Goal: Information Seeking & Learning: Learn about a topic

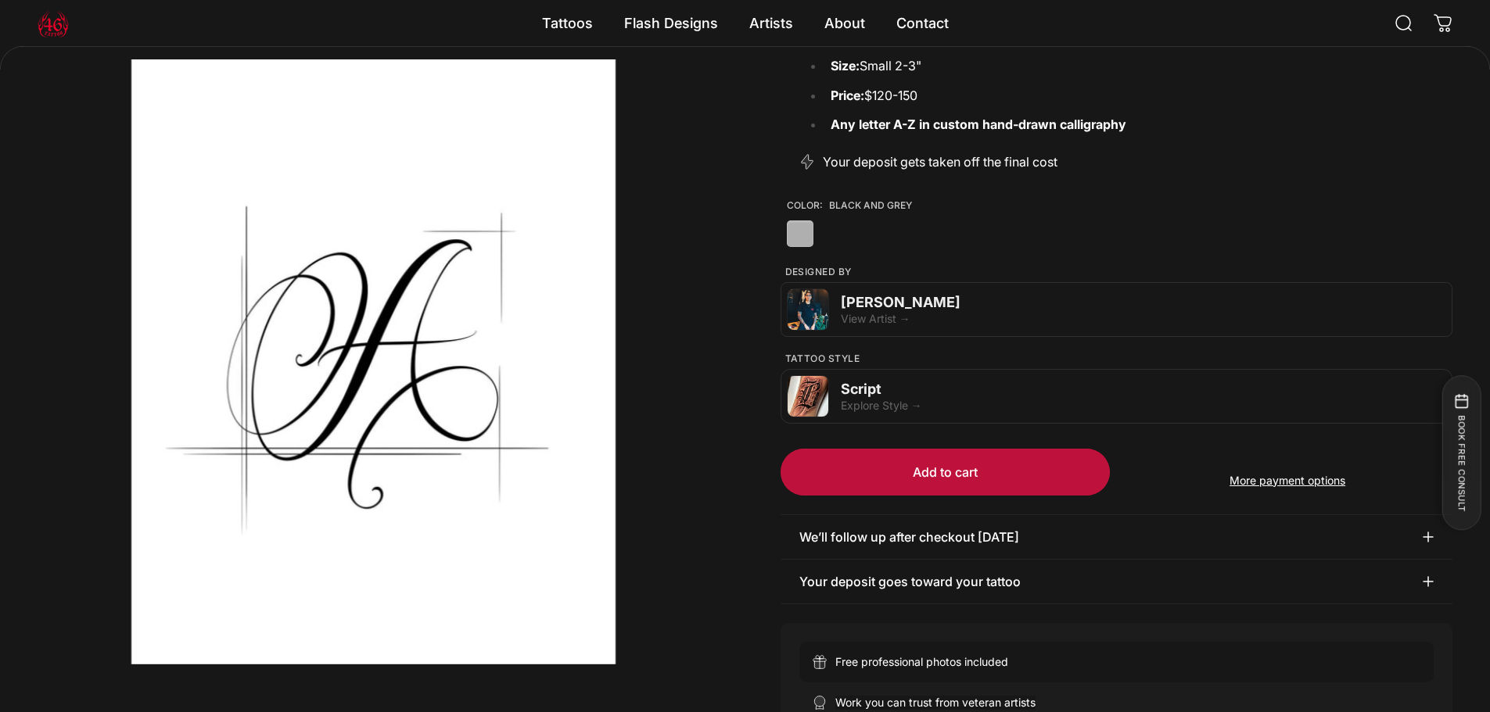
scroll to position [387, 0]
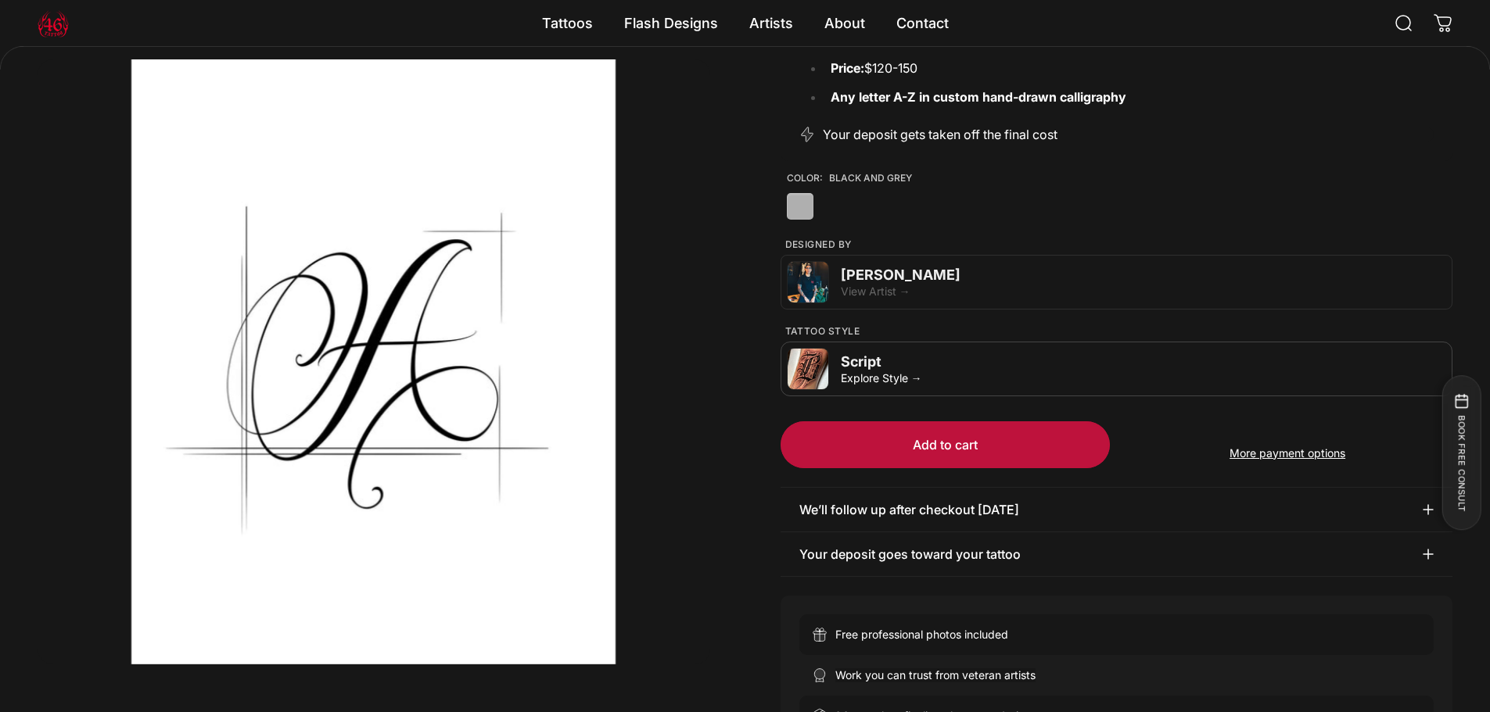
click at [943, 371] on div "Explore Style →" at bounding box center [1143, 377] width 605 height 13
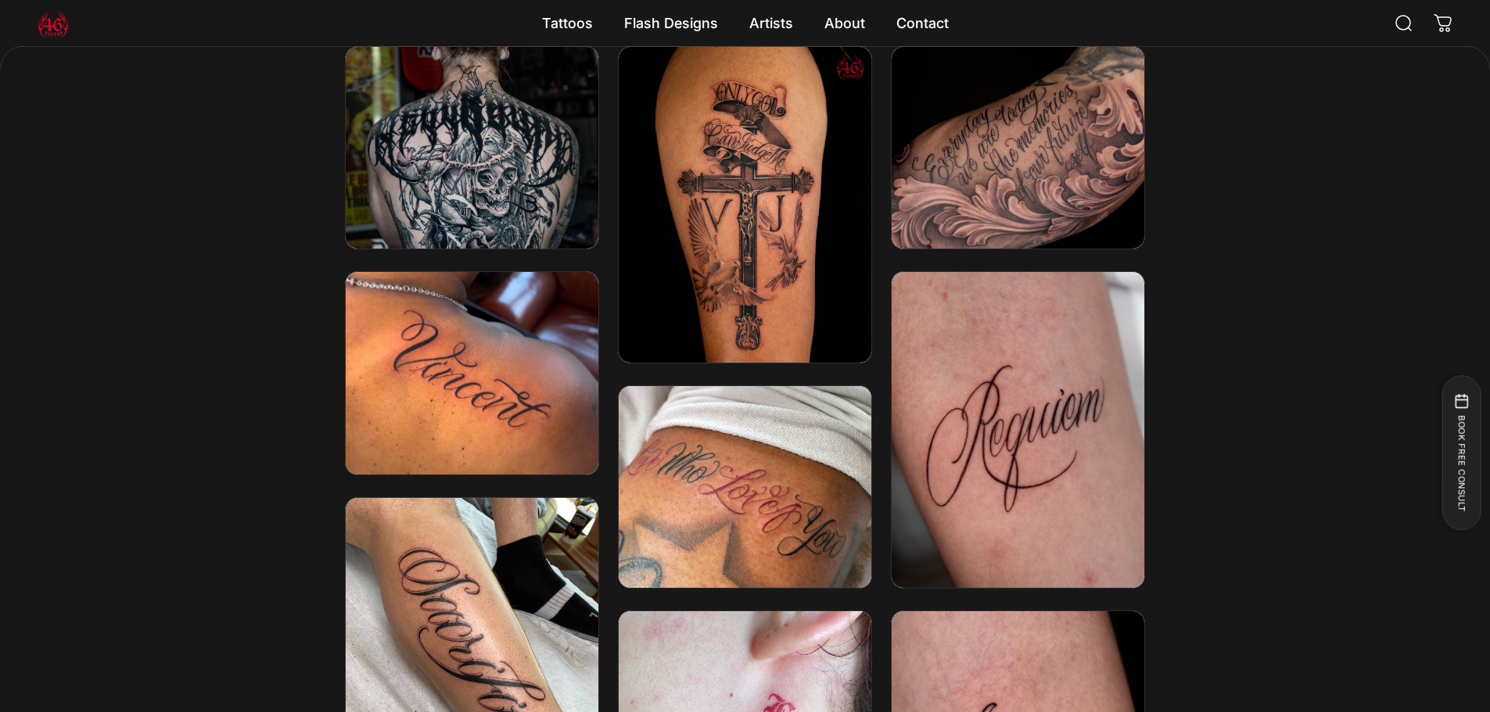
scroll to position [2737, 0]
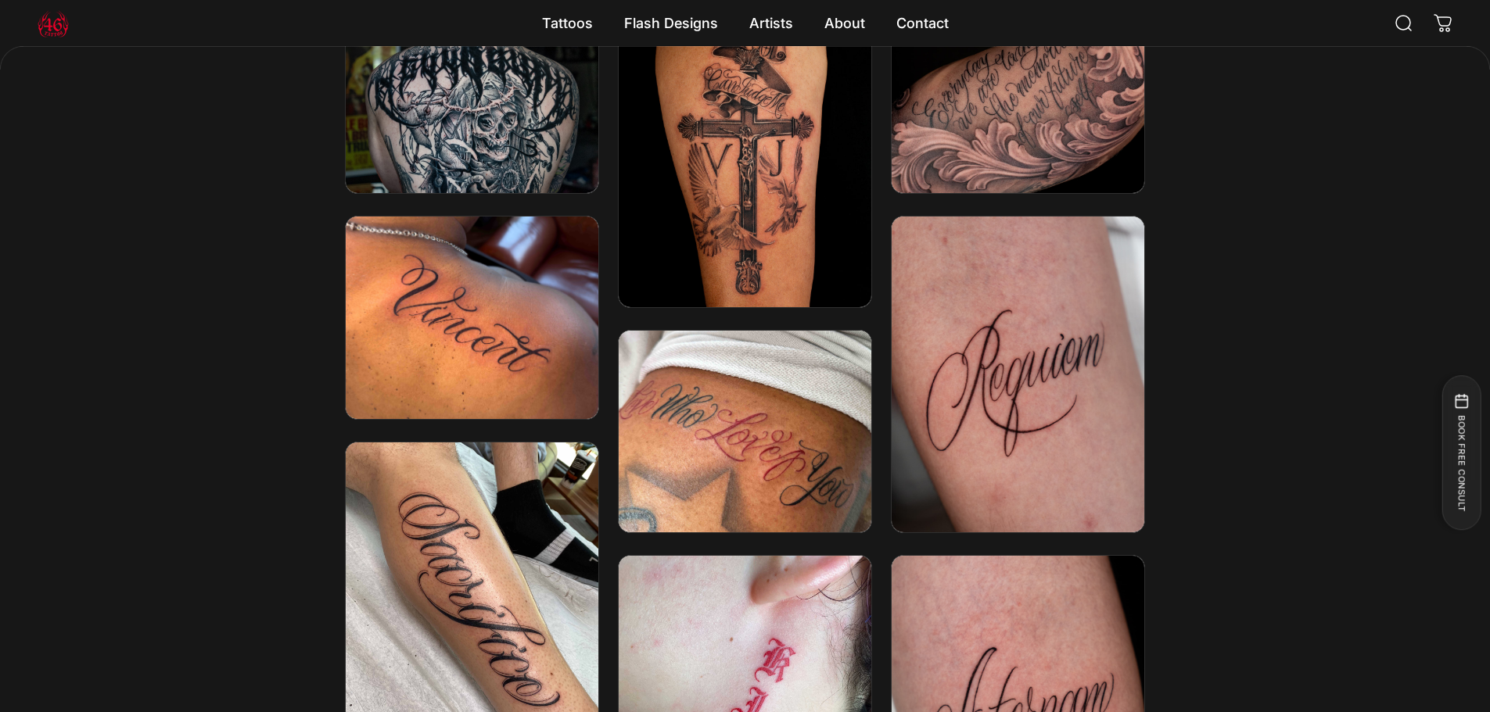
click at [711, 421] on img at bounding box center [745, 432] width 271 height 217
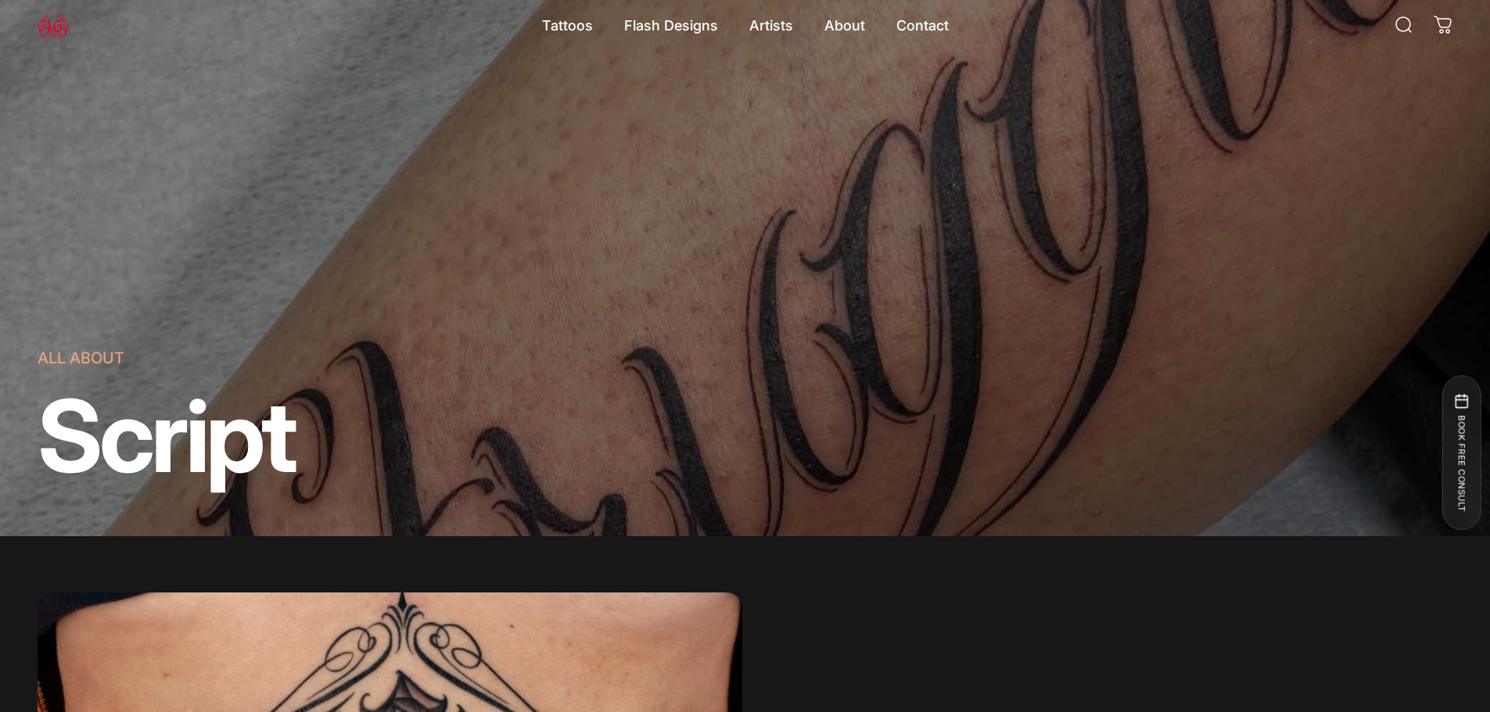
scroll to position [0, 0]
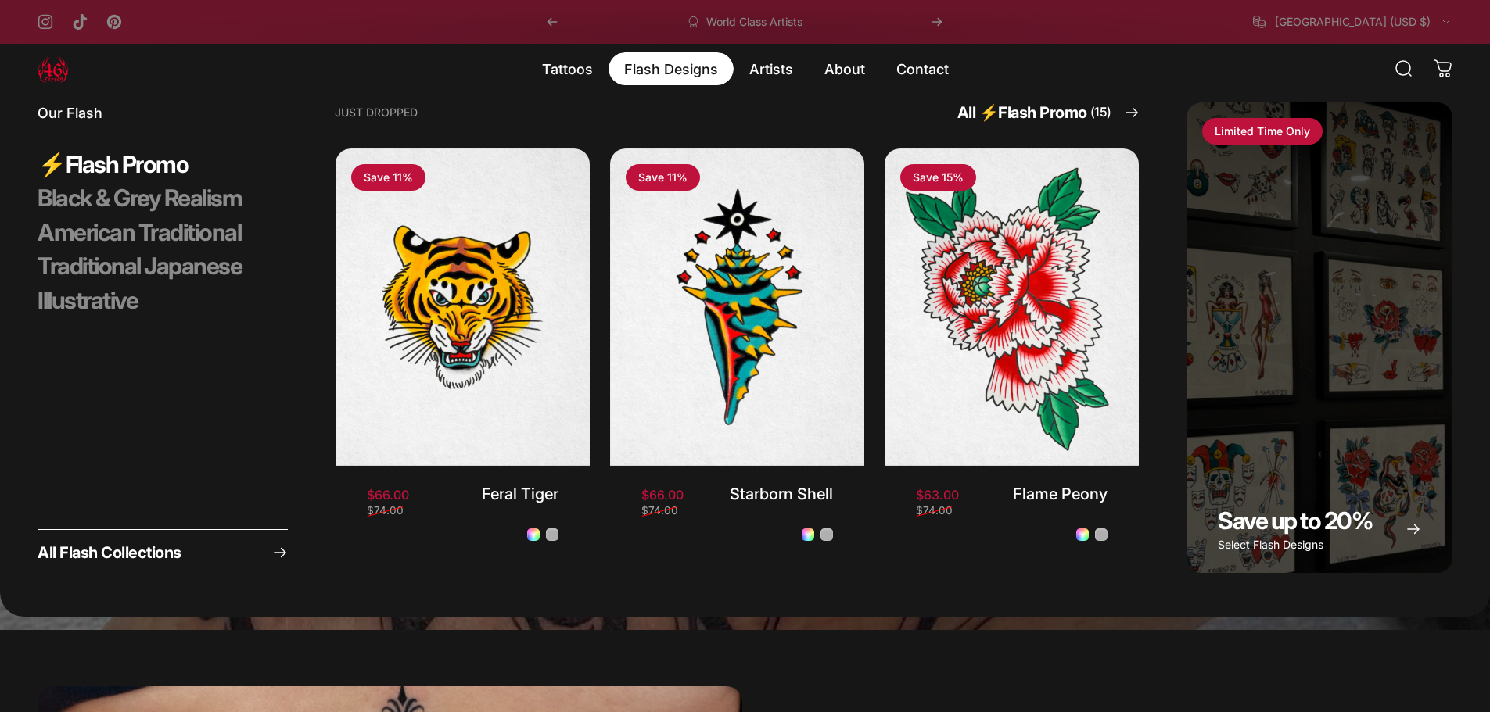
click at [637, 69] on magnet-element "Flash Designs Flash Designs" at bounding box center [670, 68] width 125 height 33
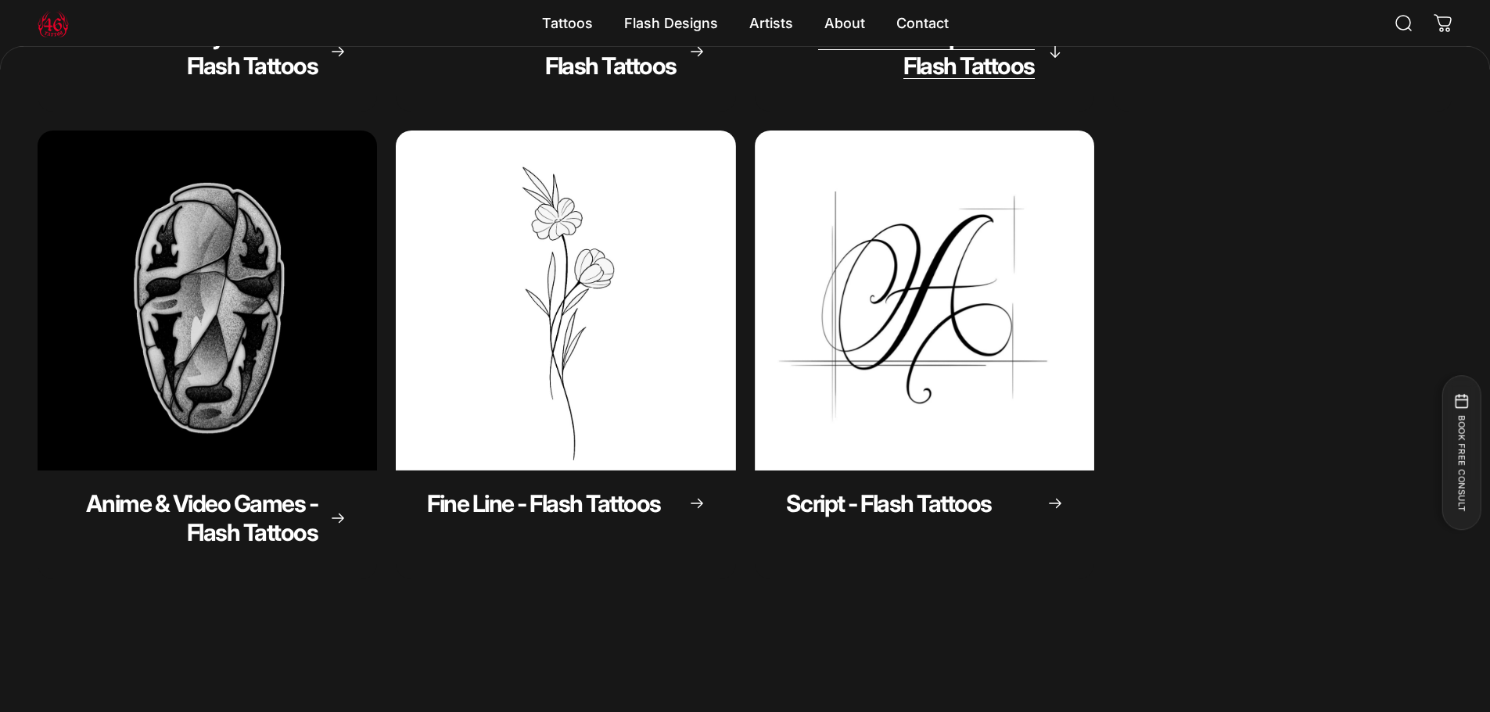
scroll to position [622, 0]
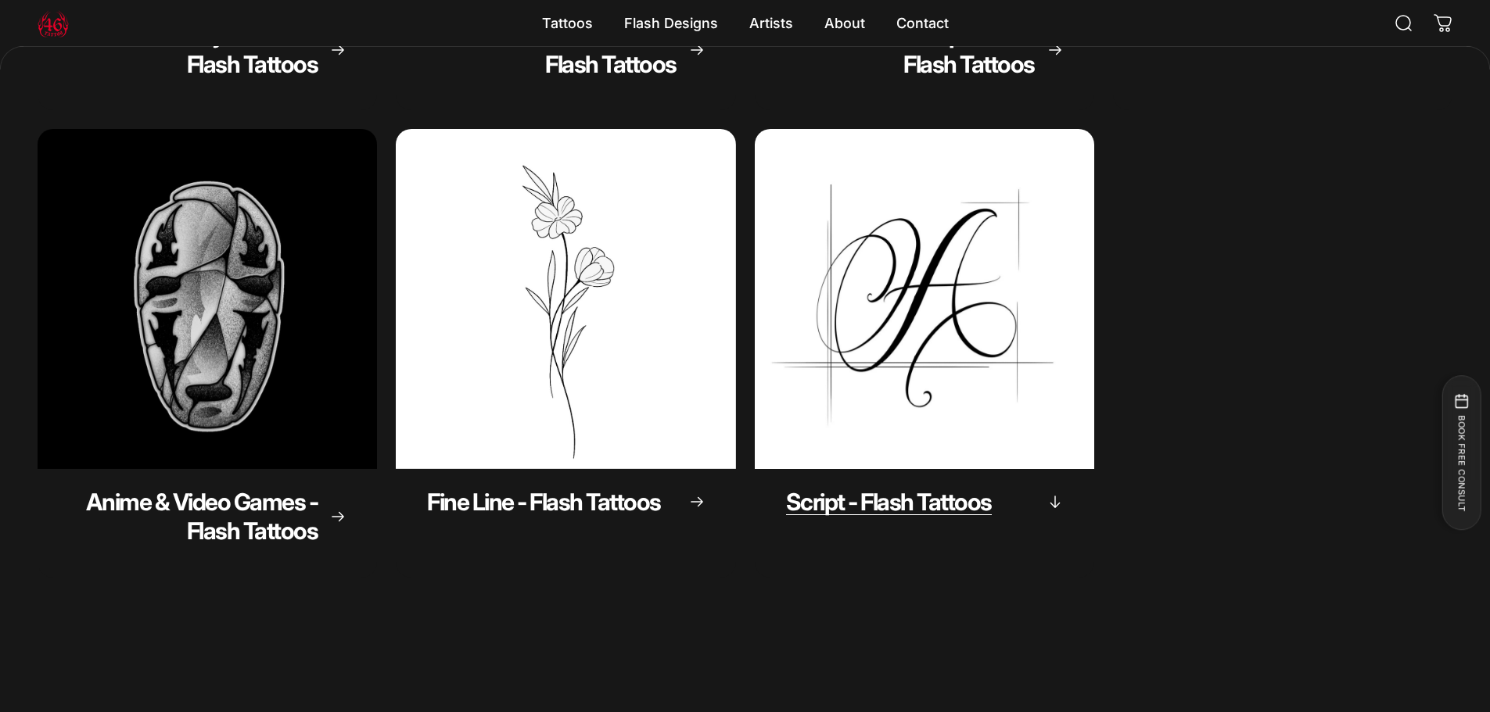
click at [931, 500] on span "Script - Flash Tattoos" at bounding box center [889, 502] width 206 height 28
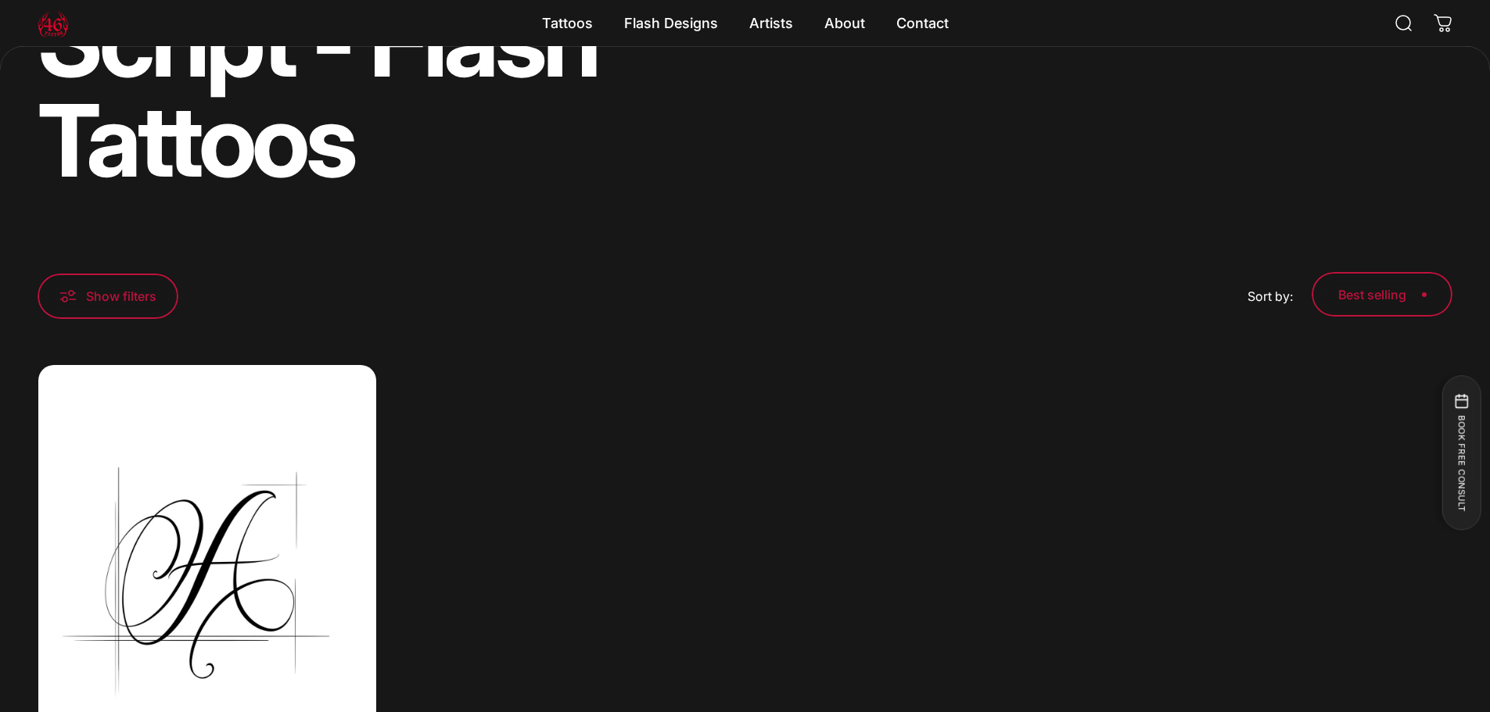
scroll to position [231, 0]
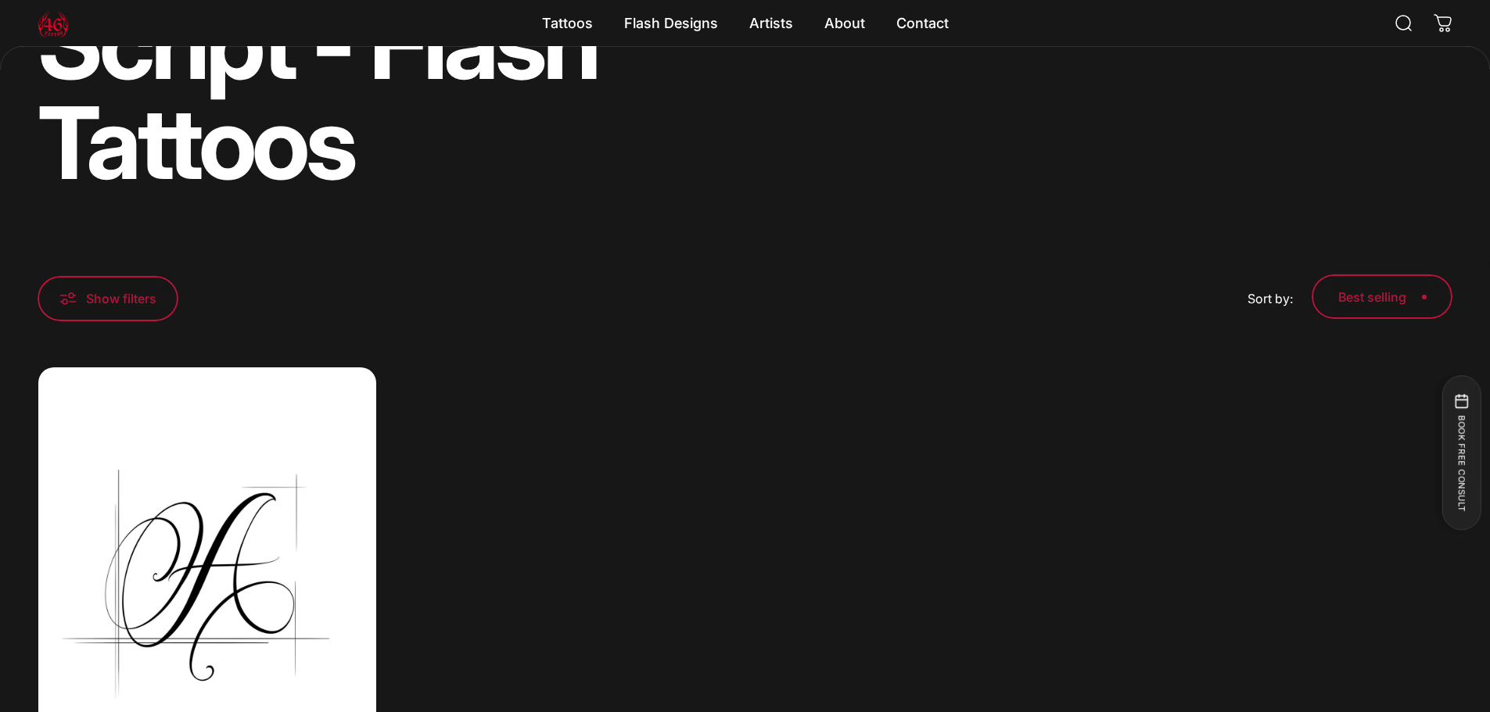
click at [915, 324] on div "**********" at bounding box center [745, 579] width 1490 height 611
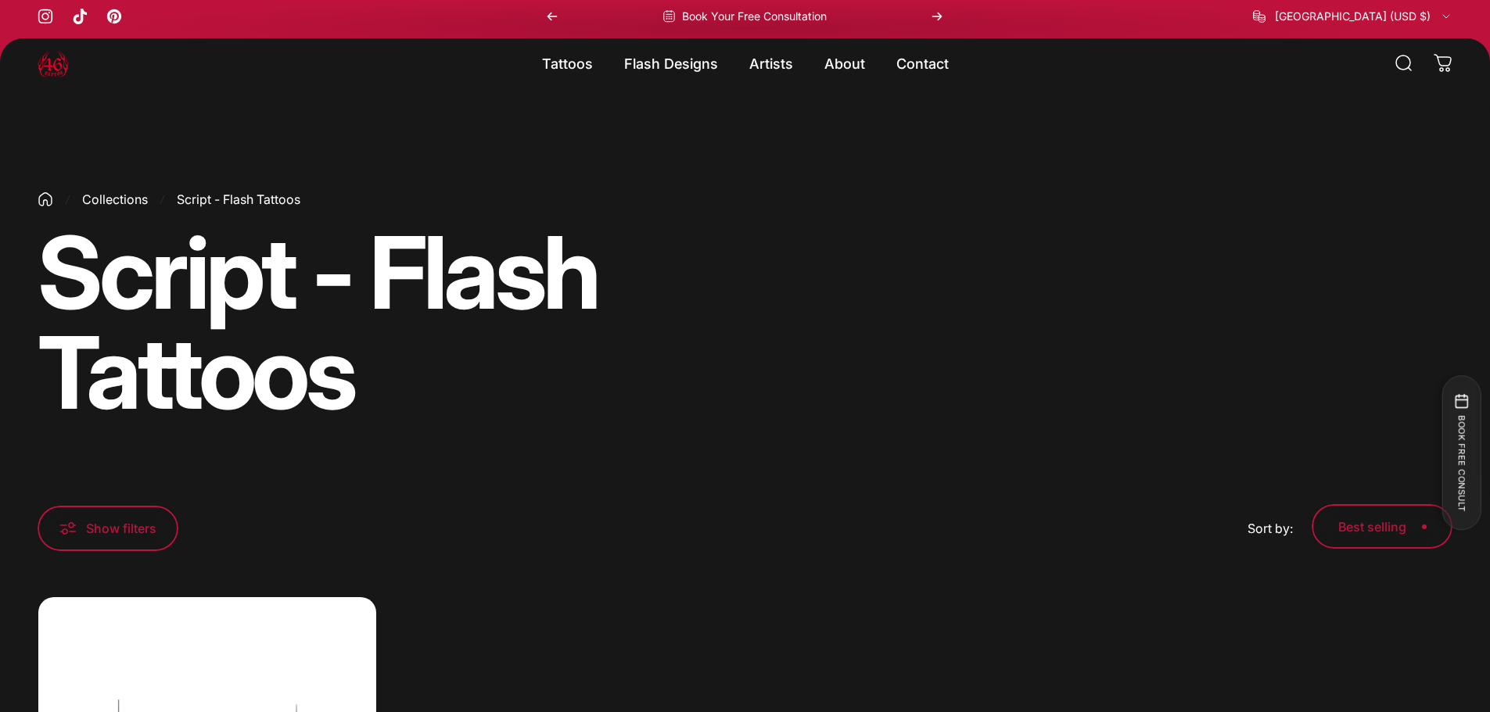
scroll to position [0, 0]
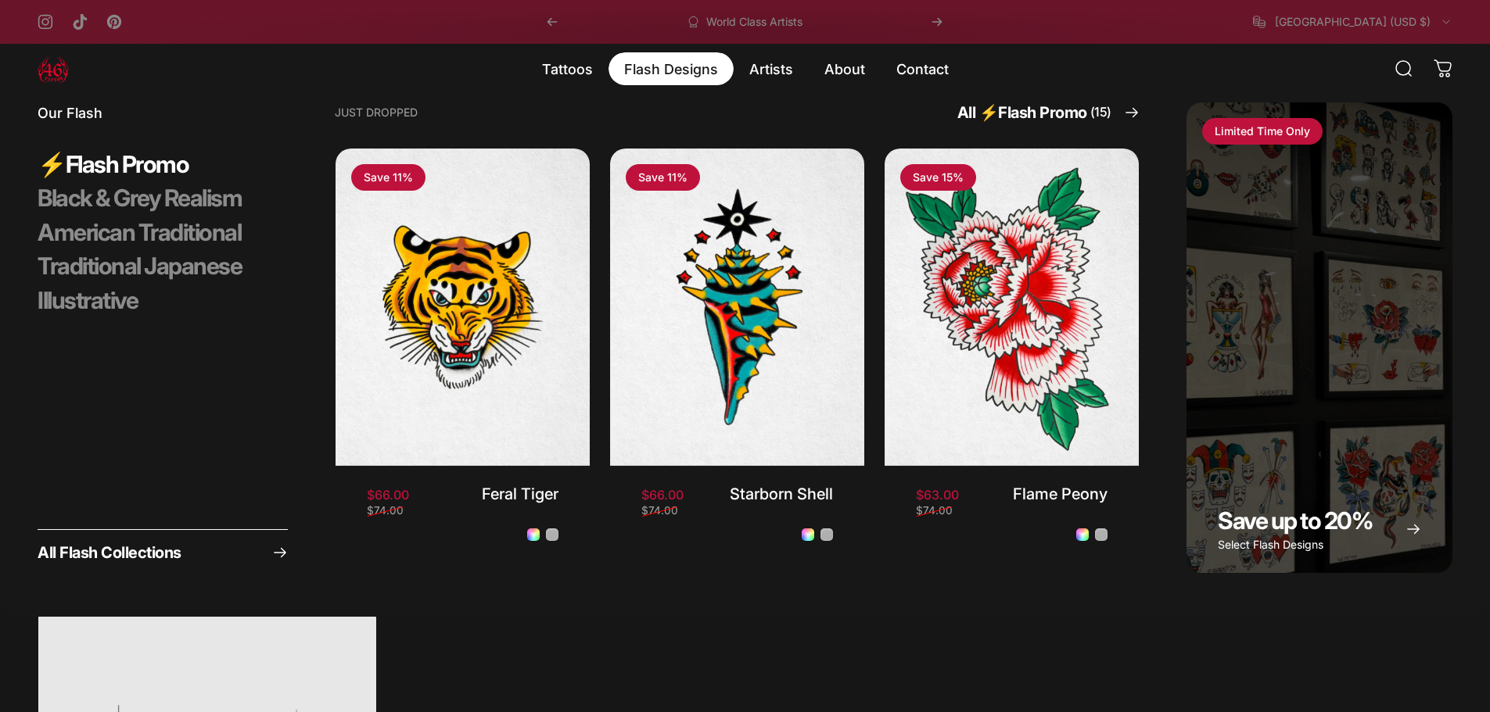
click at [671, 60] on magnet-element "Flash Designs Flash Designs" at bounding box center [670, 68] width 125 height 33
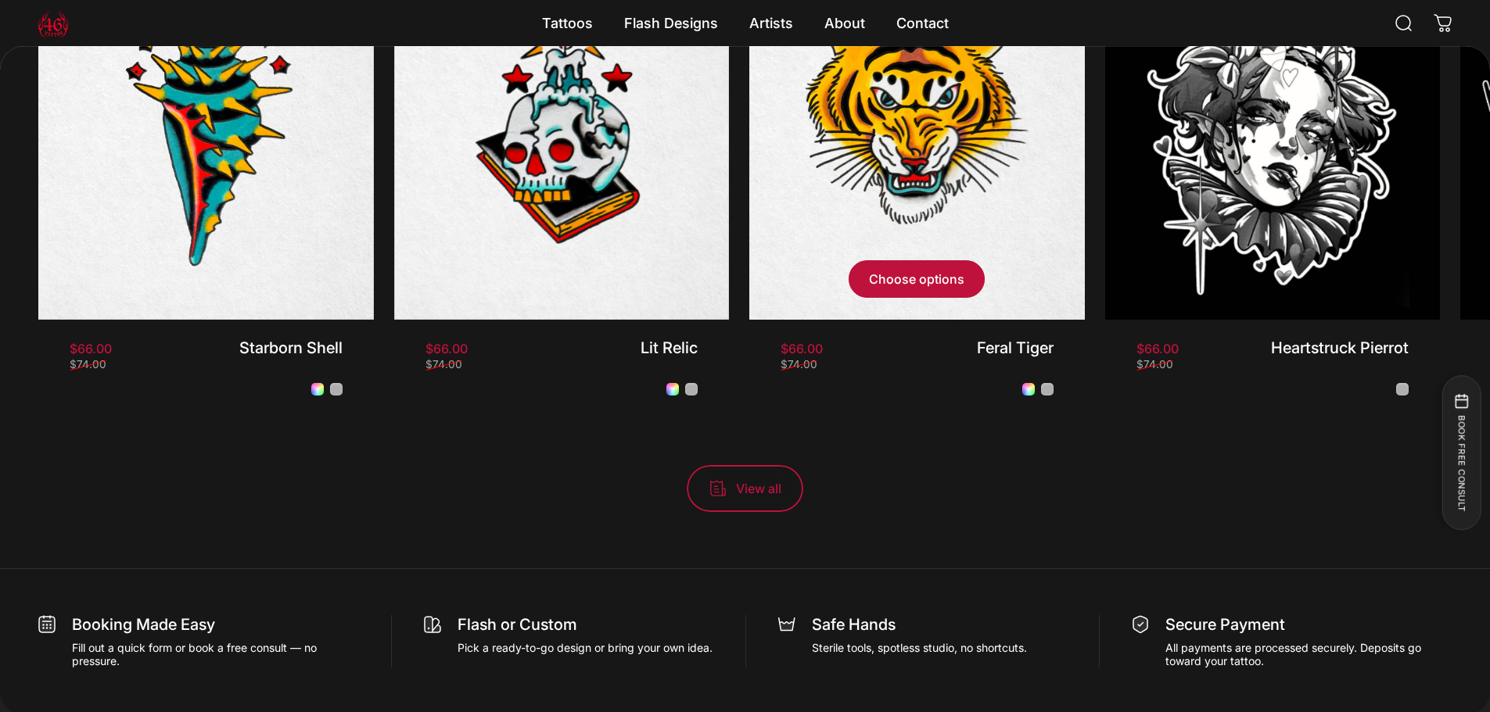
scroll to position [1638, 0]
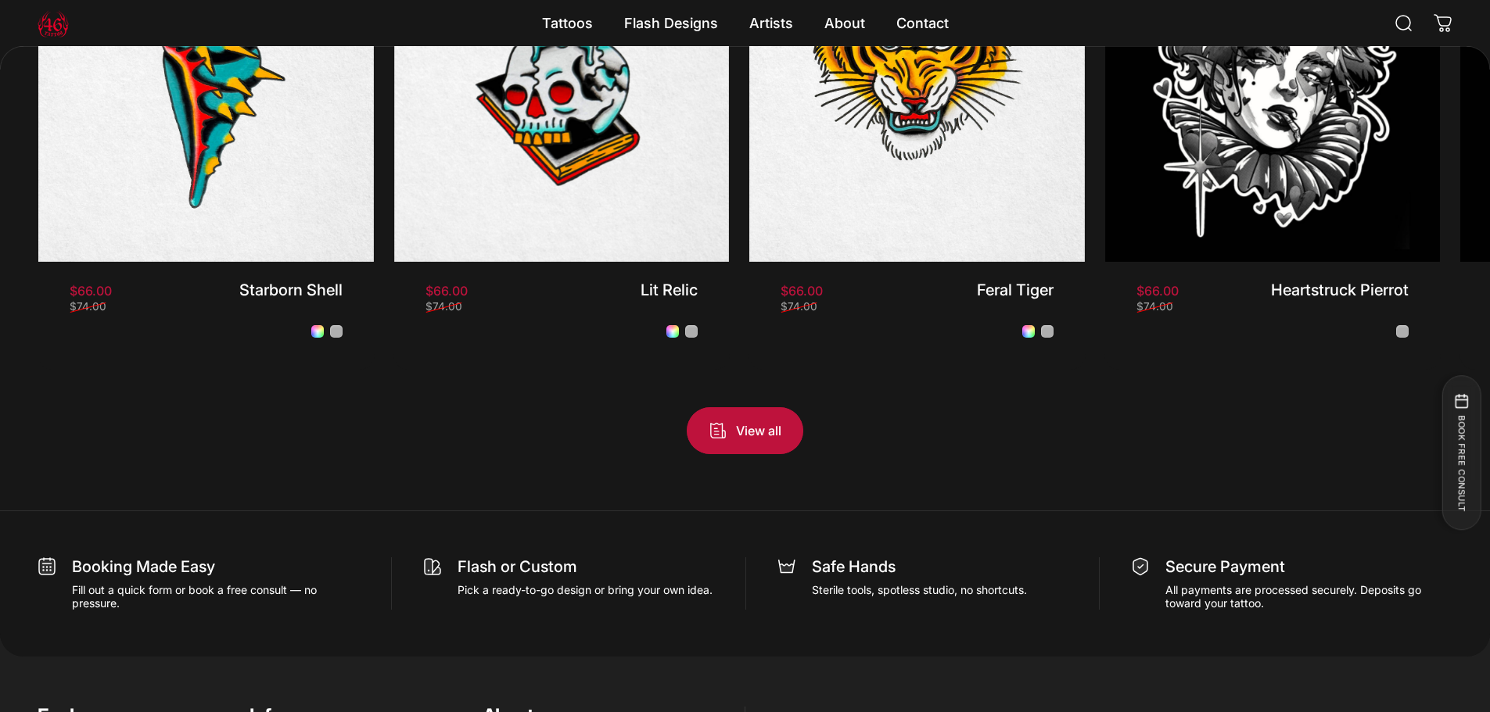
click at [776, 423] on span "View all products in the Flash Promo collection" at bounding box center [745, 431] width 174 height 94
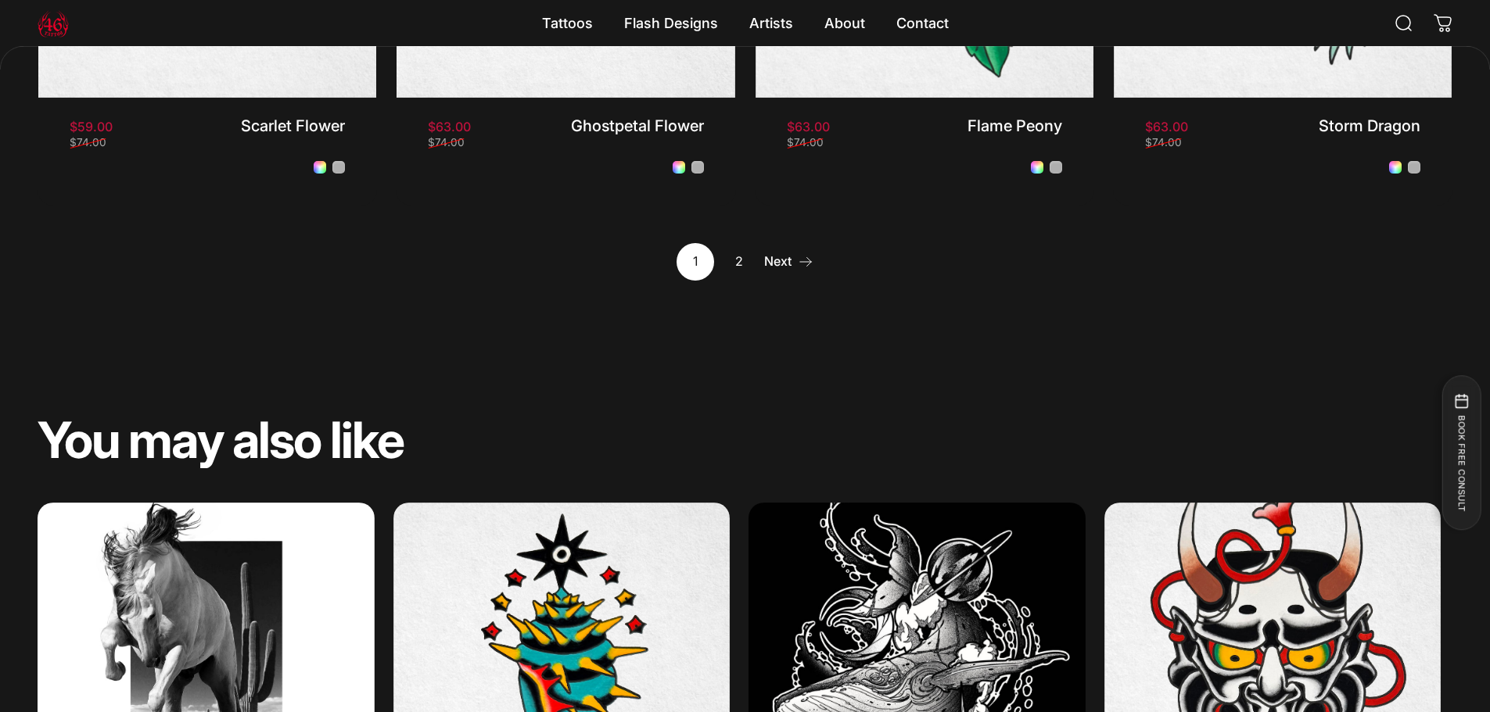
scroll to position [1951, 0]
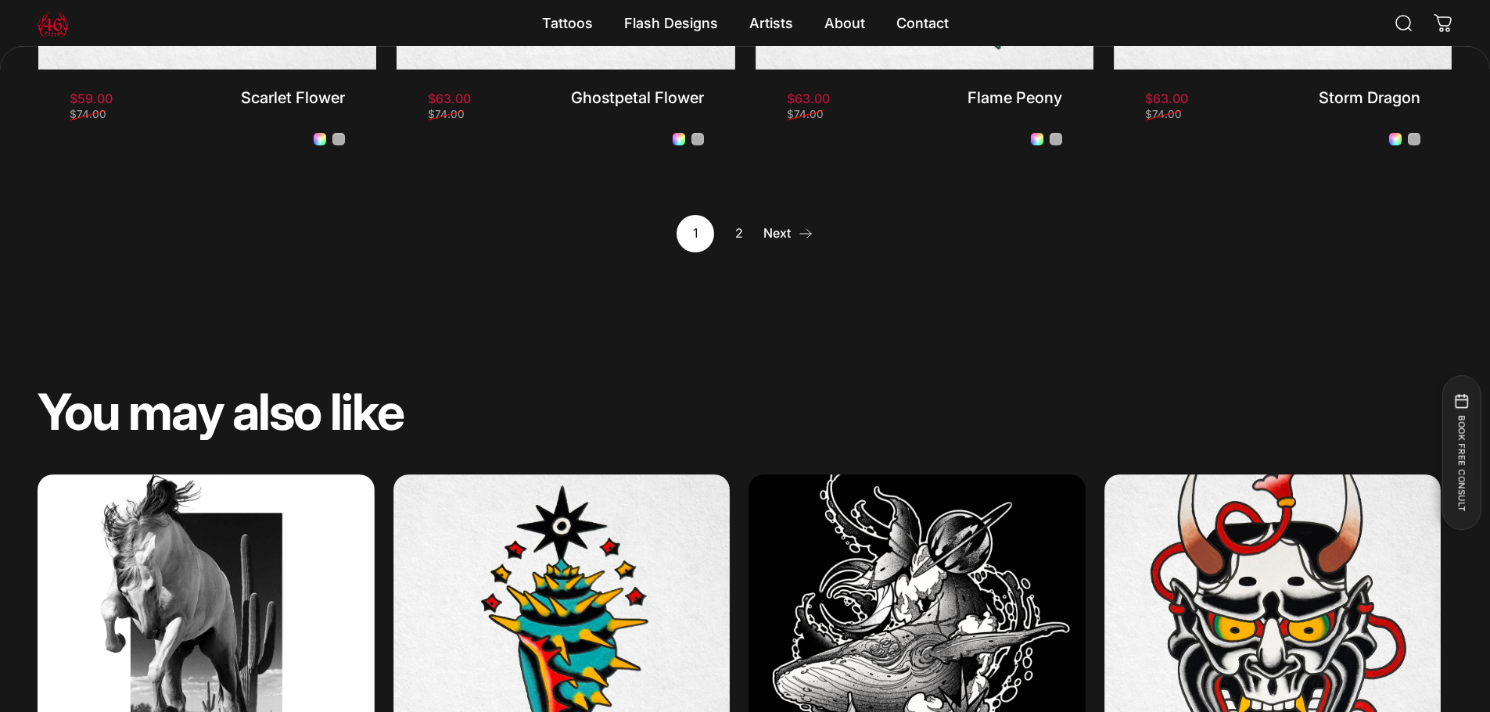
click at [786, 234] on link "Next" at bounding box center [788, 234] width 49 height 38
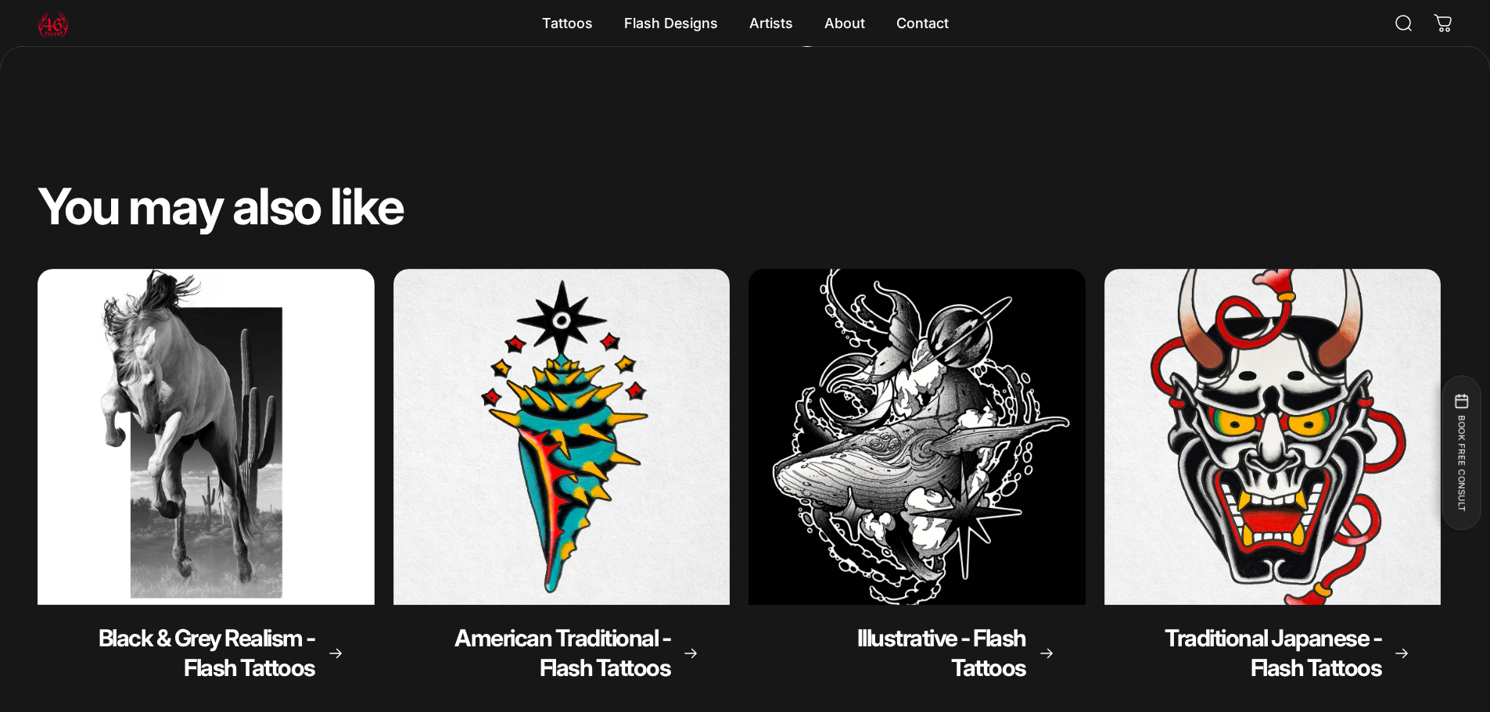
scroll to position [1091, 0]
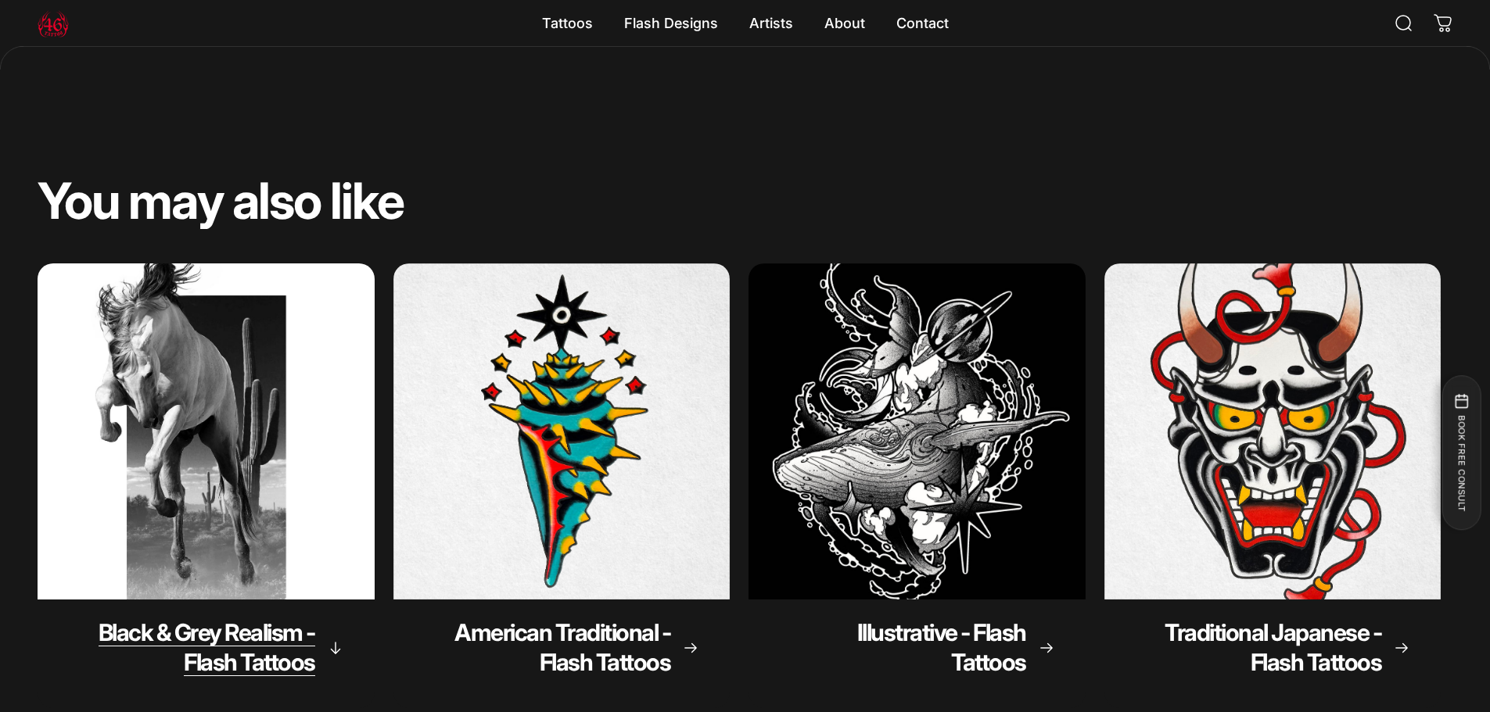
click at [249, 449] on img "Black & Grey Realism - Flash Tattoos" at bounding box center [205, 431] width 353 height 353
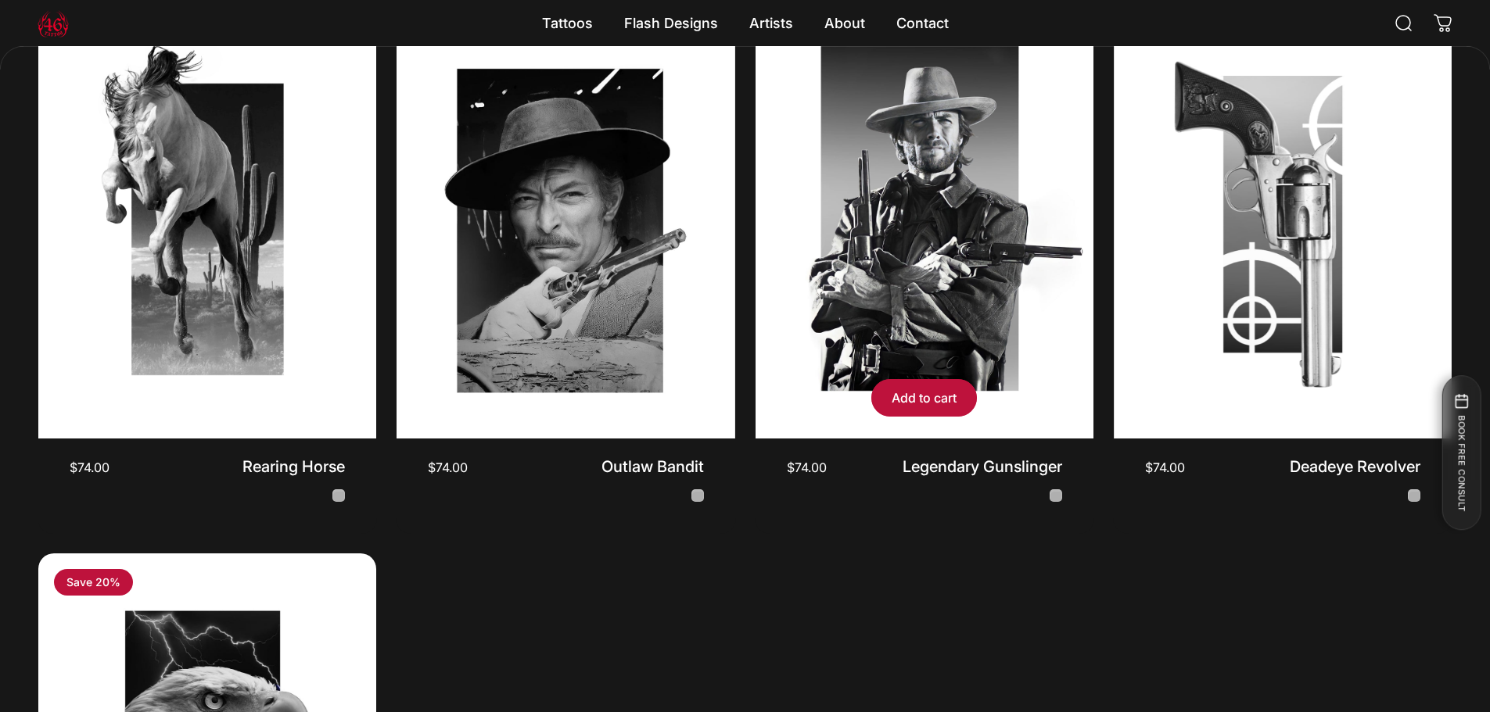
scroll to position [622, 0]
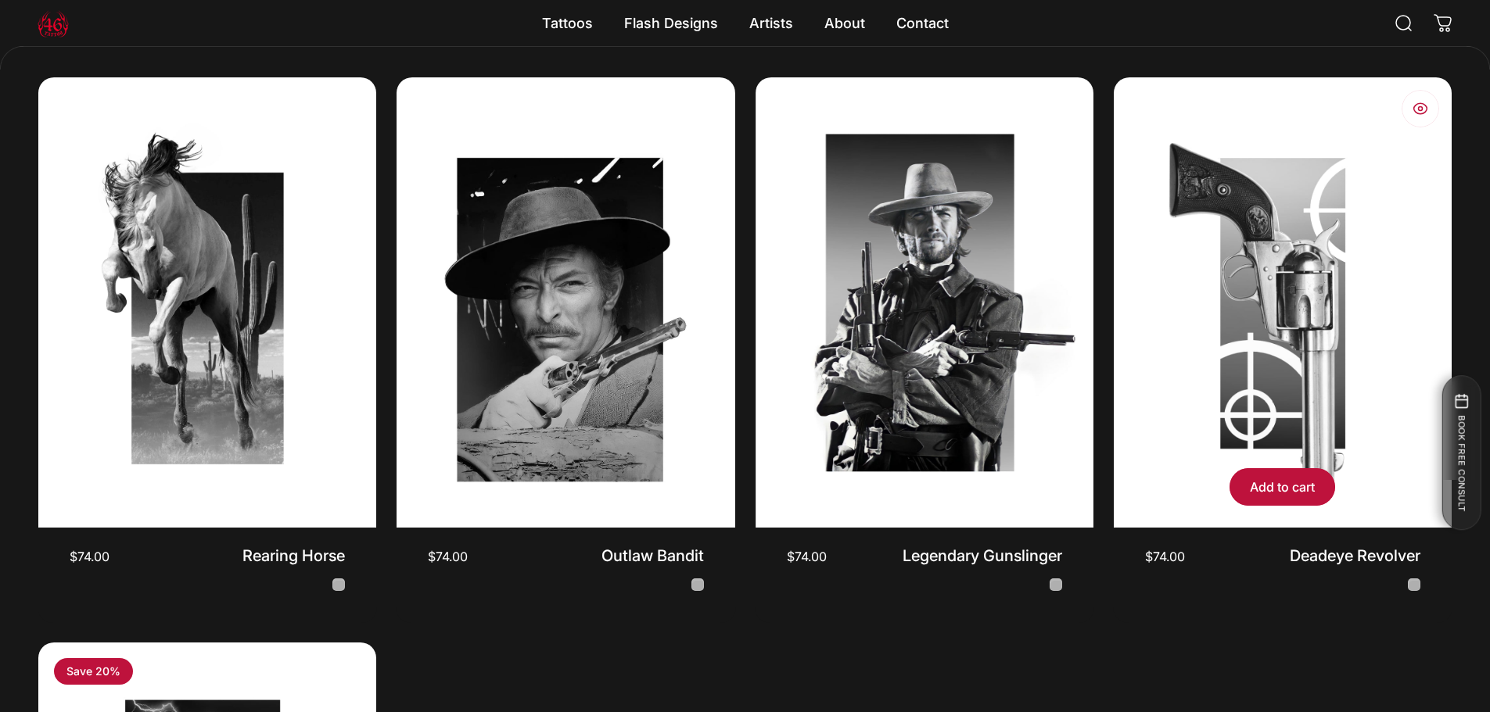
click at [1235, 270] on img "Deadeye Revolver" at bounding box center [1282, 302] width 355 height 473
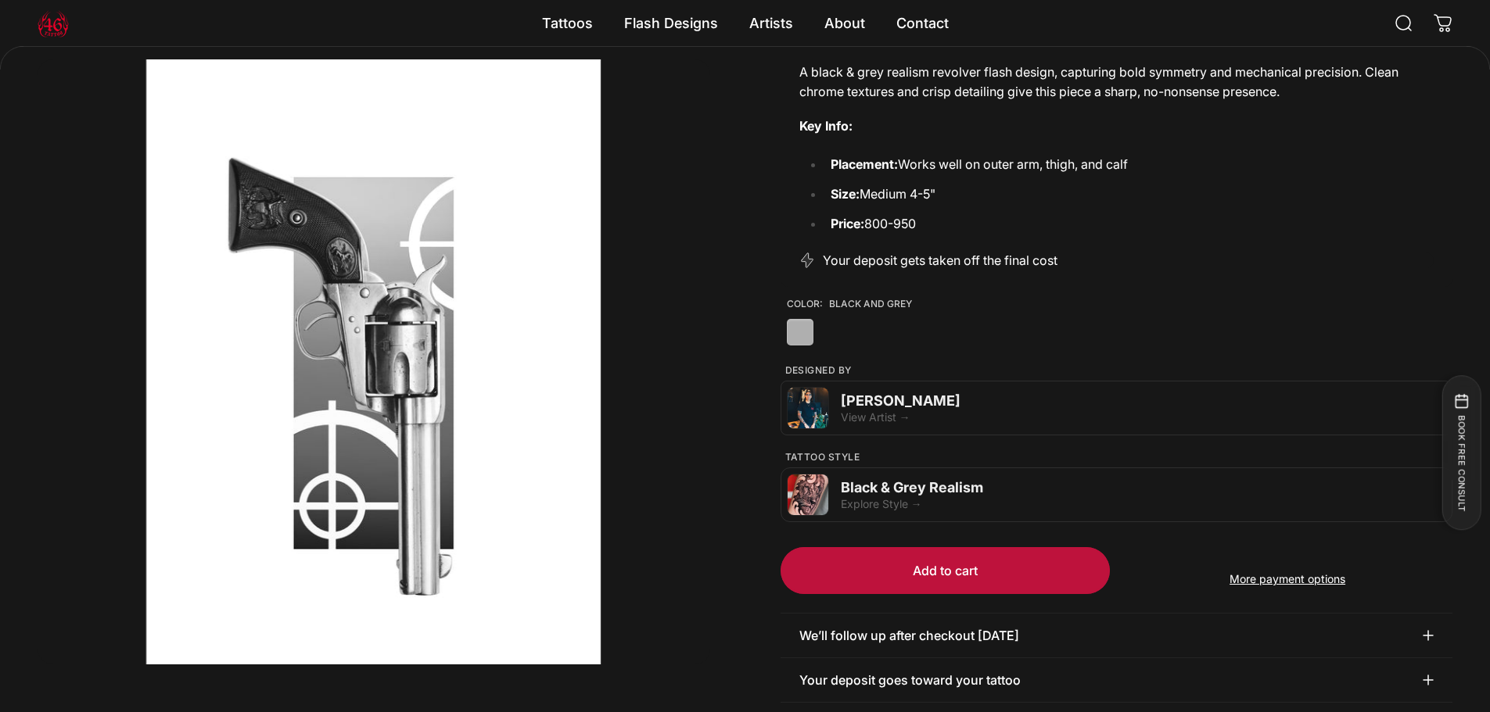
scroll to position [231, 0]
click at [425, 371] on button "Open media 1 in modal" at bounding box center [374, 361] width 672 height 605
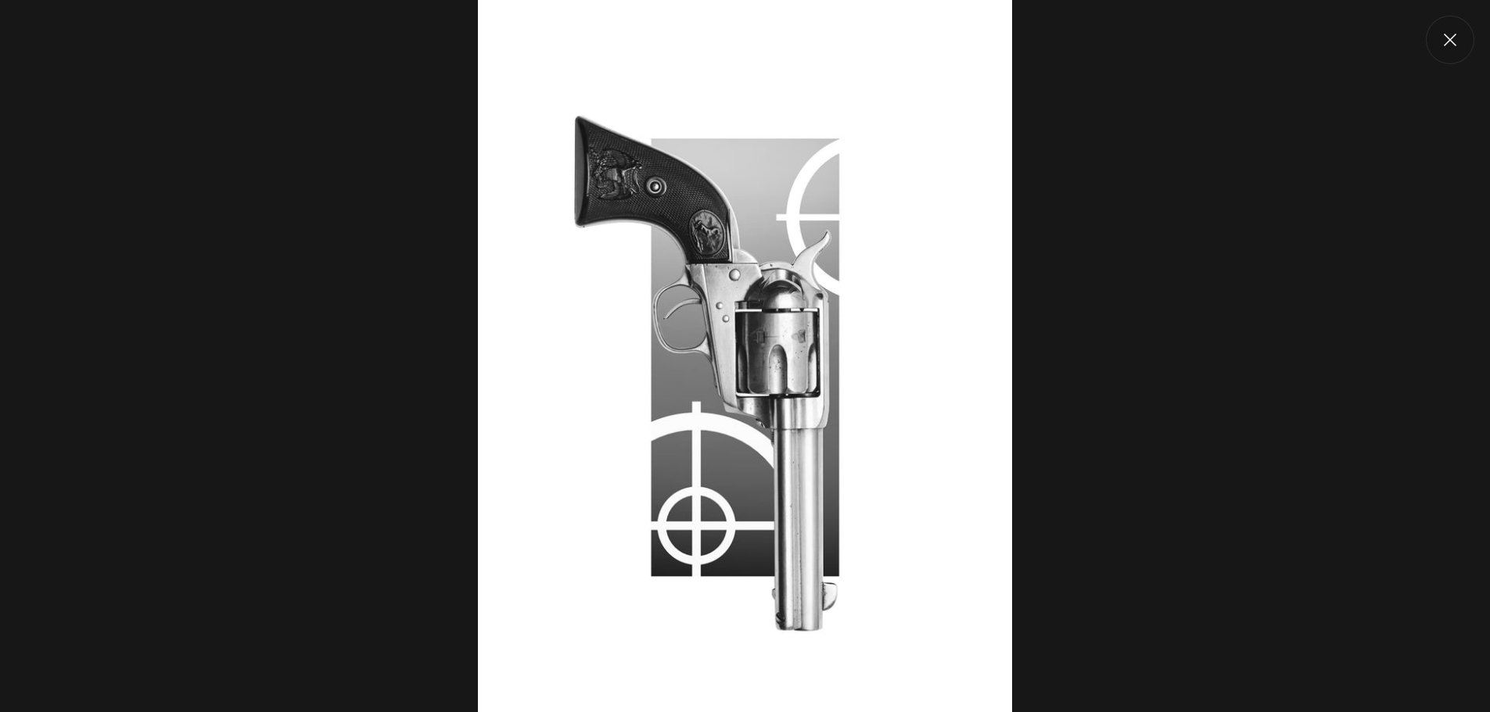
click at [803, 339] on img at bounding box center [745, 356] width 534 height 712
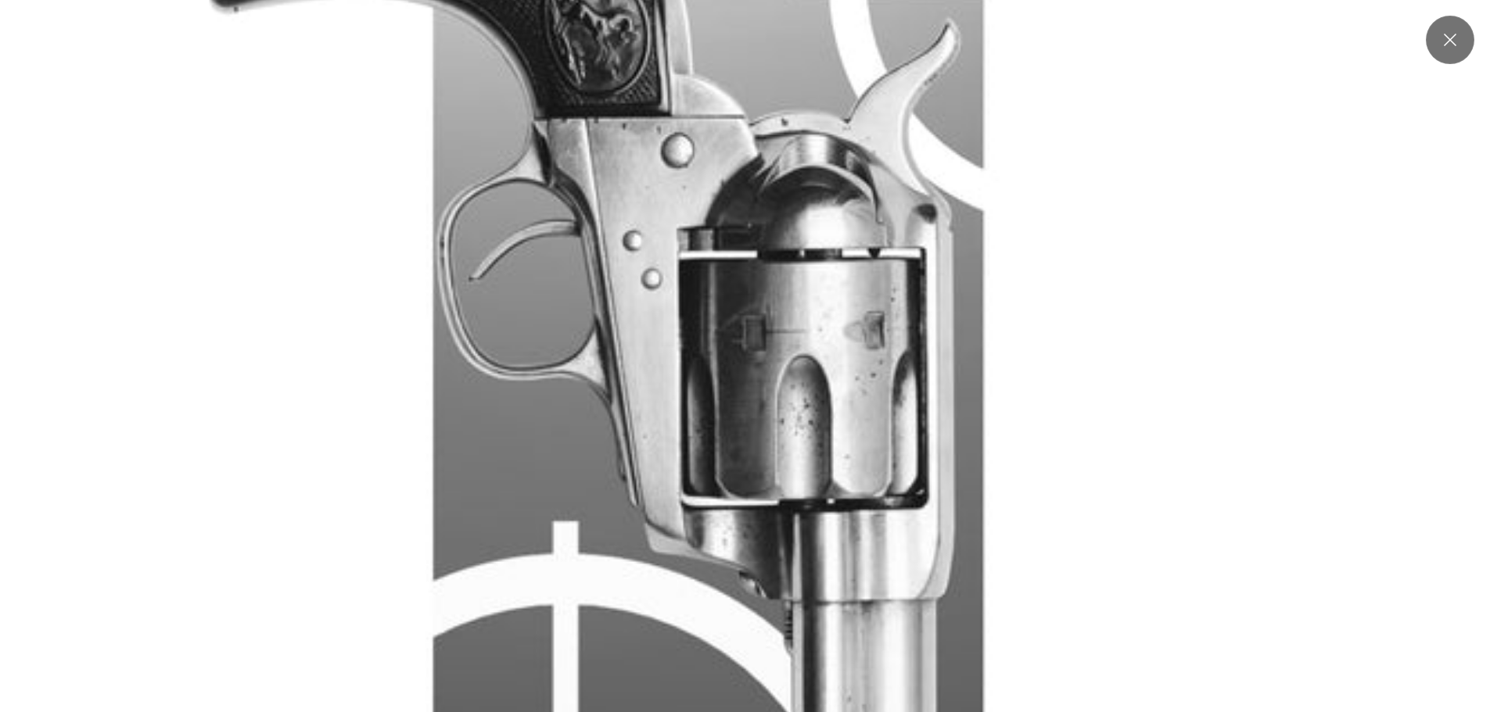
click at [803, 339] on img at bounding box center [708, 388] width 1564 height 2085
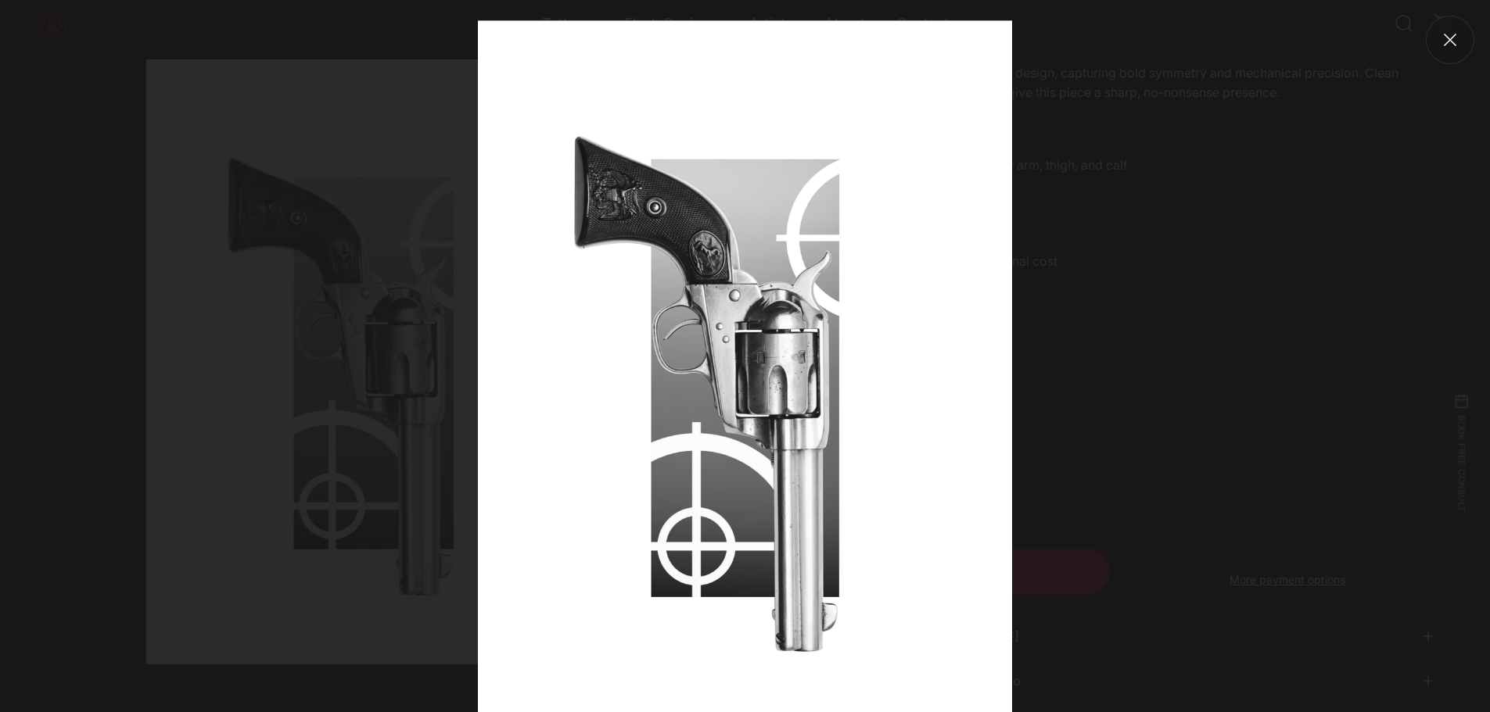
click at [852, 398] on img at bounding box center [745, 376] width 534 height 712
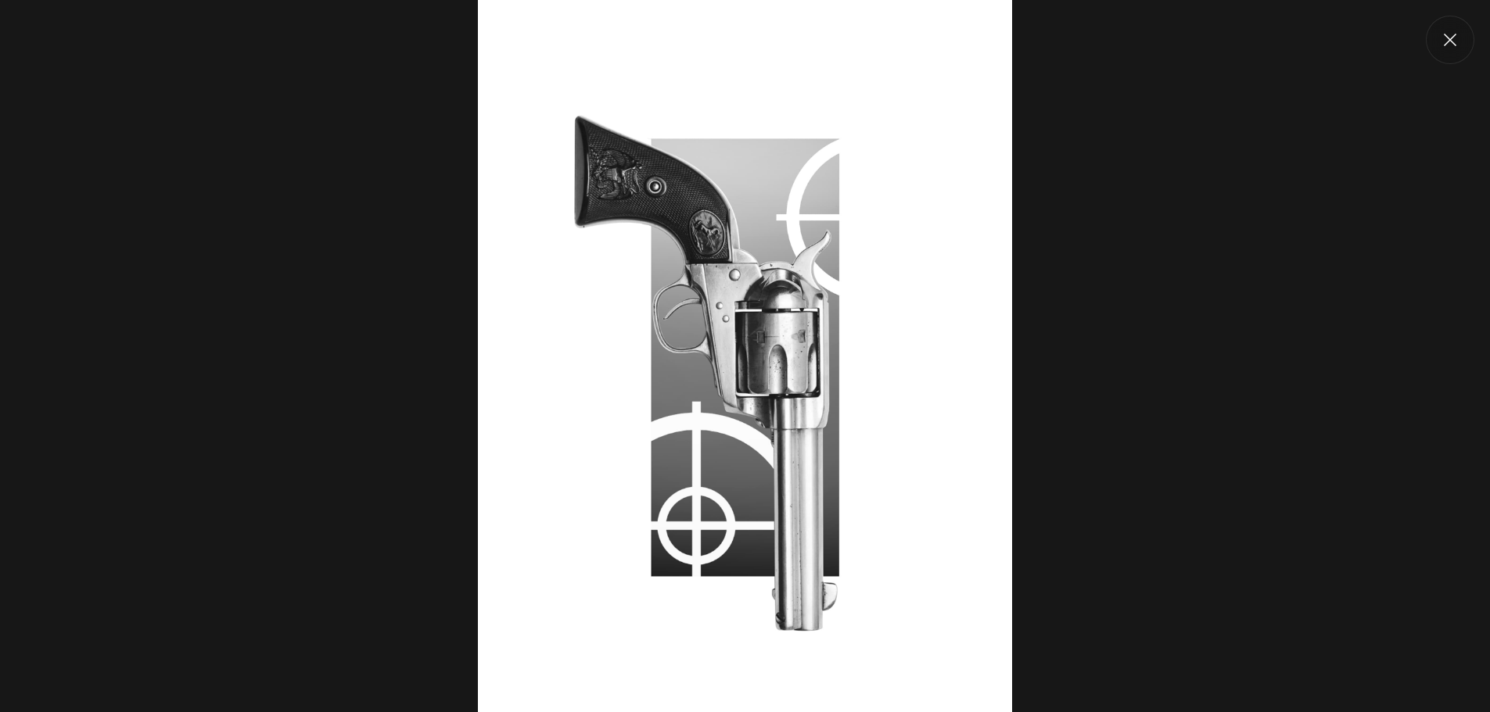
click at [1447, 26] on button "Close" at bounding box center [1449, 40] width 48 height 48
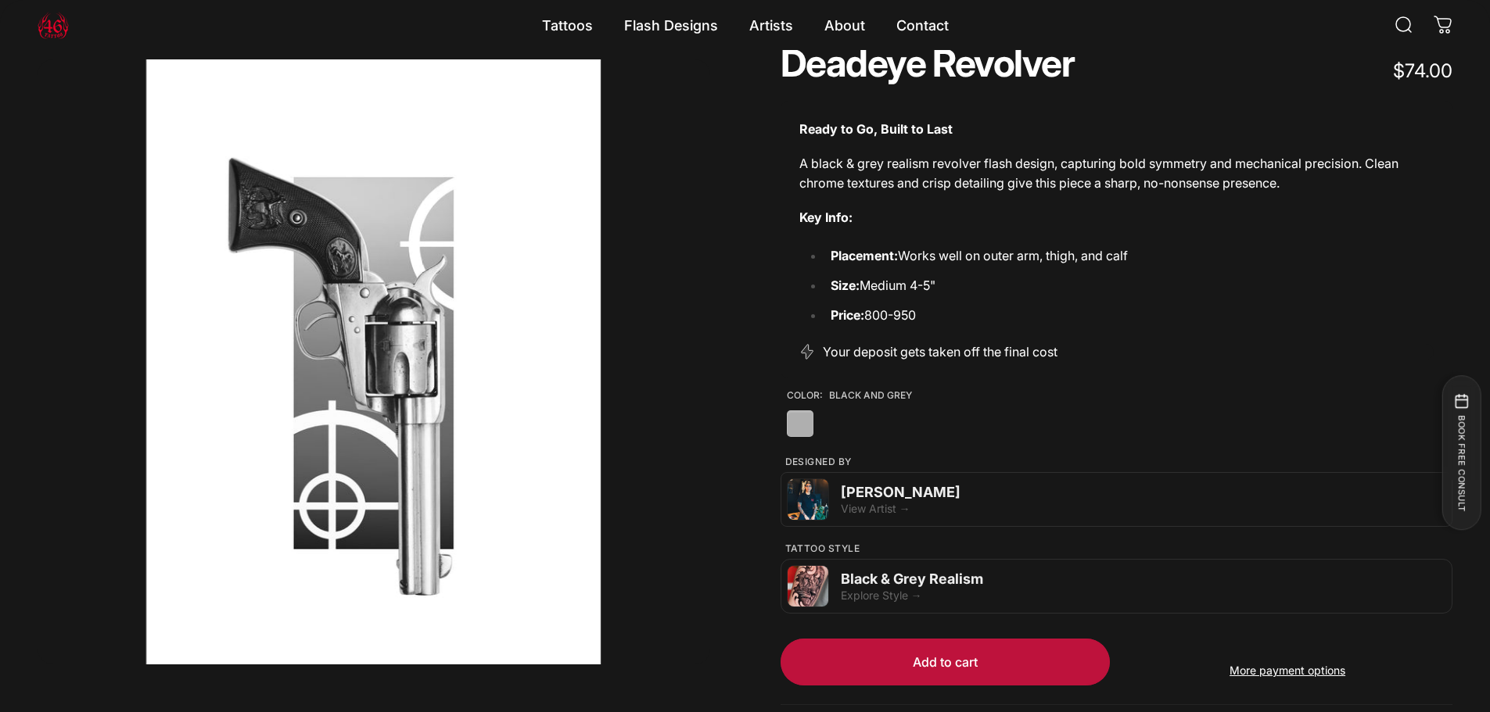
scroll to position [0, 0]
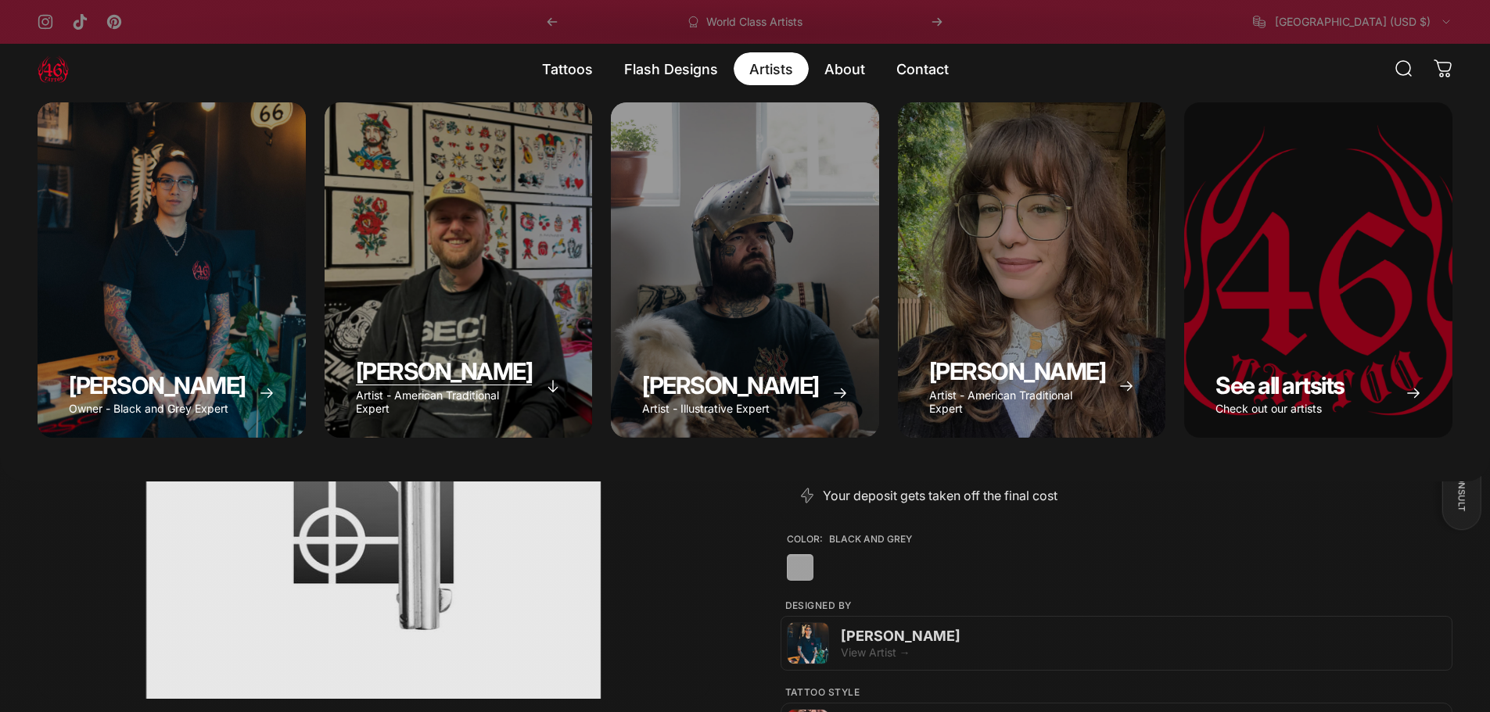
click at [547, 387] on icon "Spencer Skalko" at bounding box center [553, 386] width 16 height 16
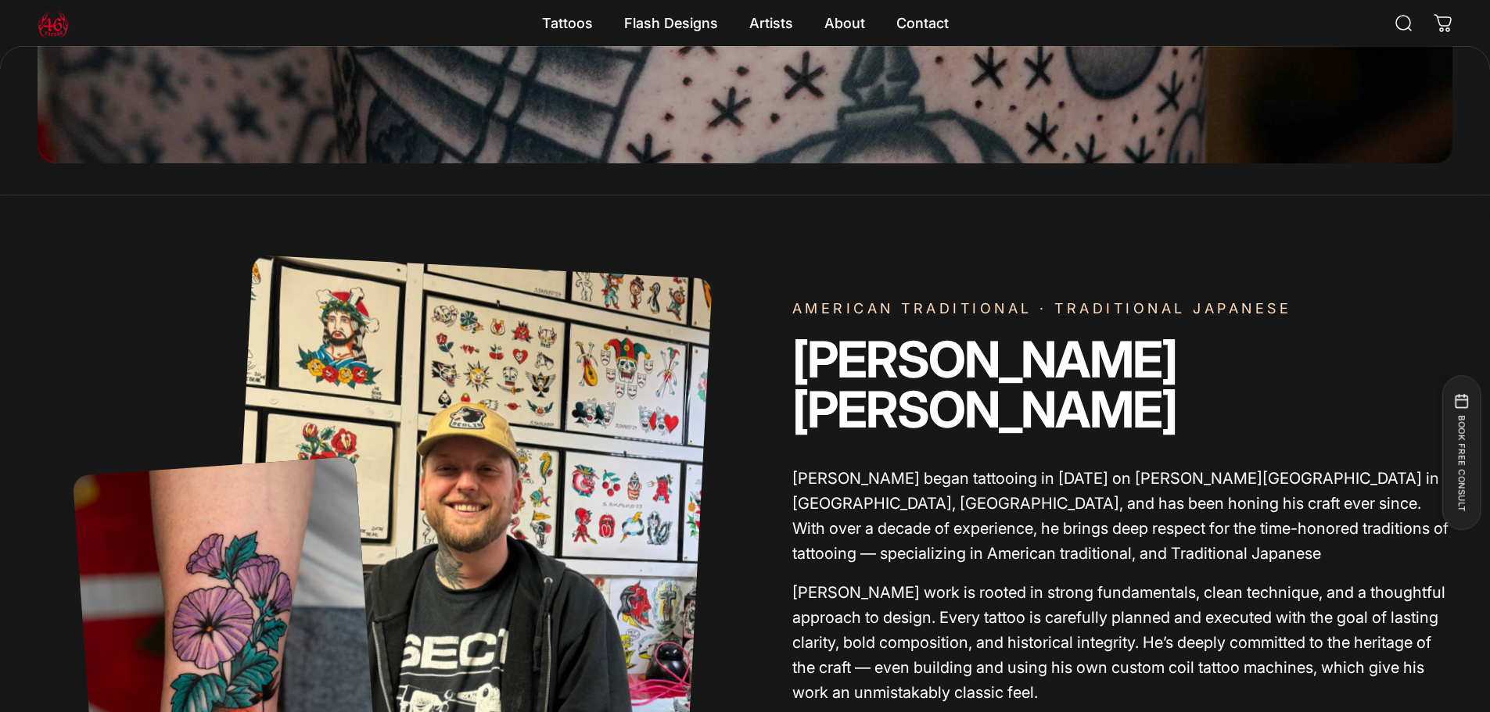
scroll to position [465, 0]
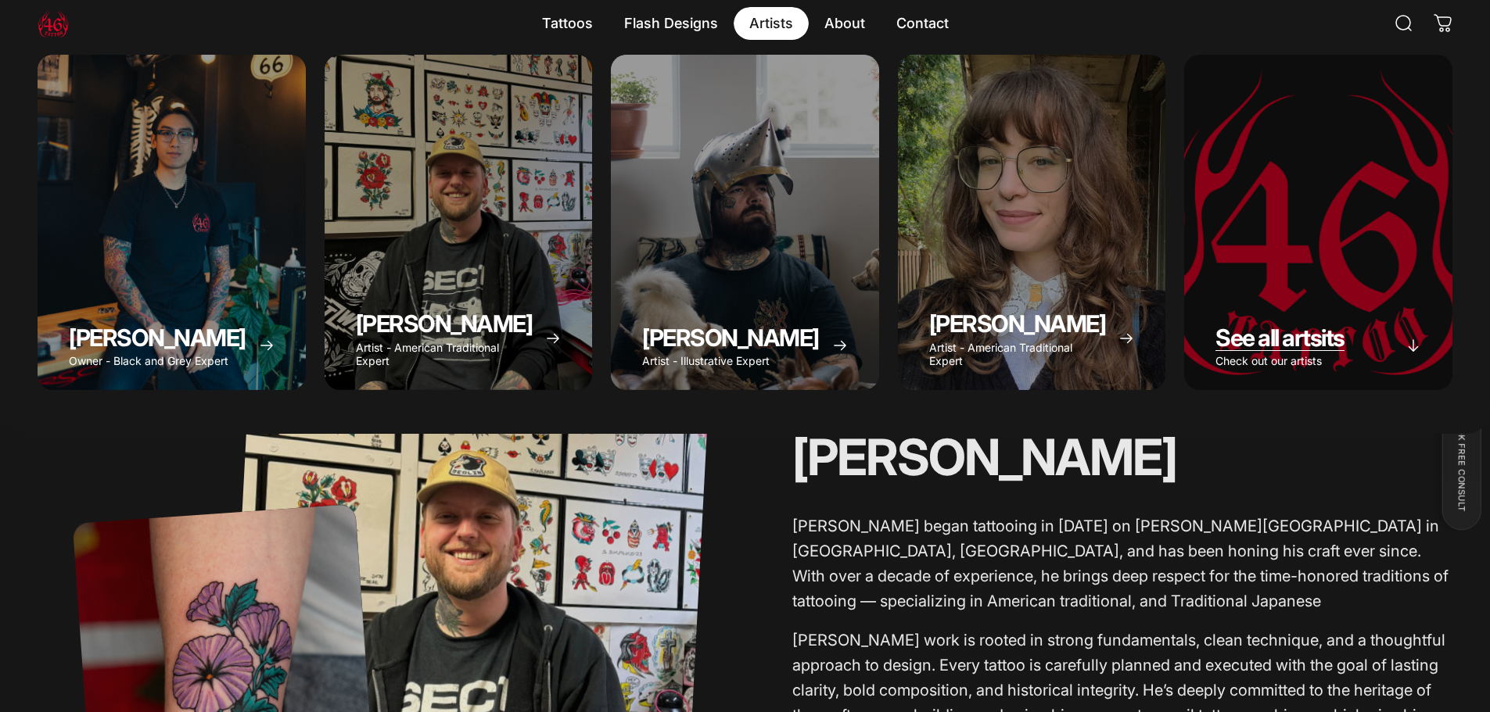
click at [1303, 341] on span "See all artsits" at bounding box center [1279, 338] width 129 height 28
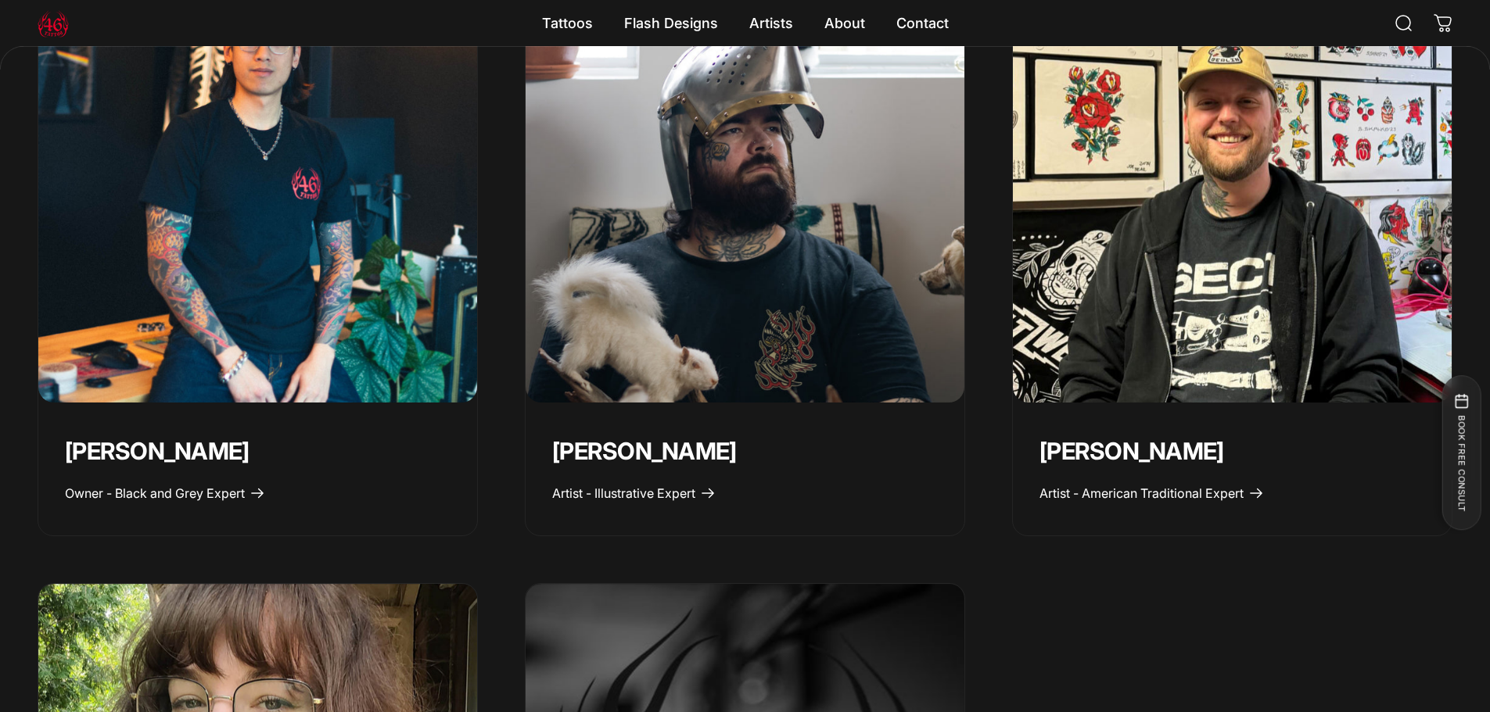
scroll to position [938, 0]
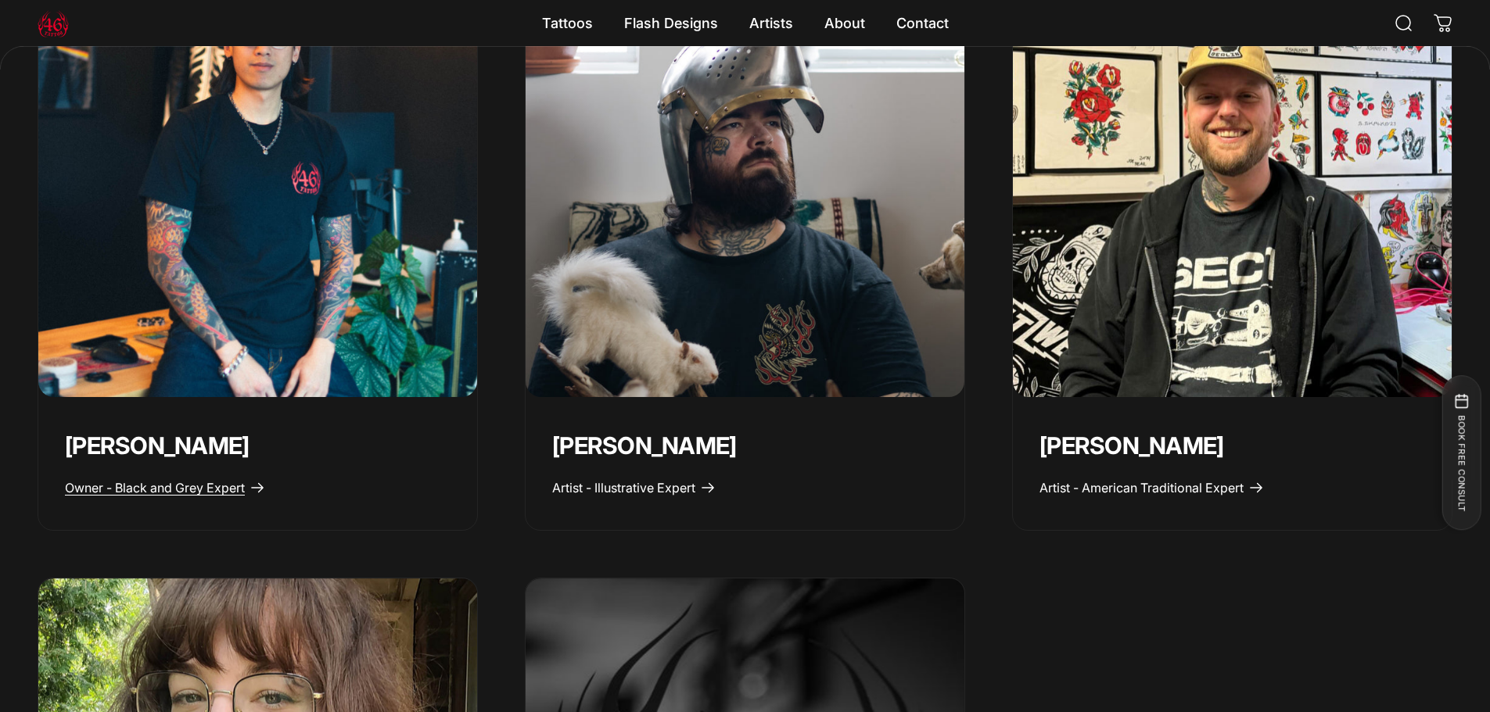
click at [163, 489] on span "Owner - Black and Grey Expert" at bounding box center [155, 488] width 180 height 16
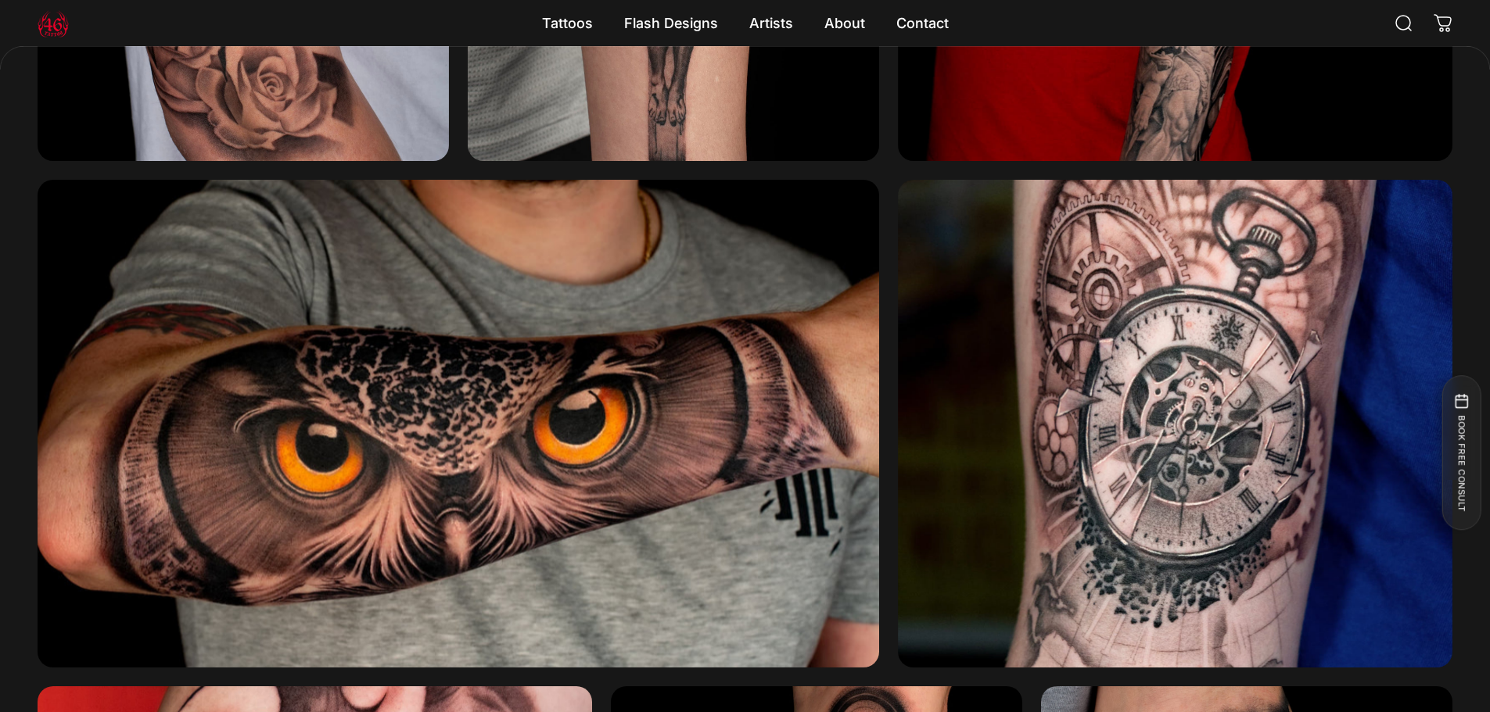
scroll to position [2420, 0]
